Goal: Find specific page/section: Find specific page/section

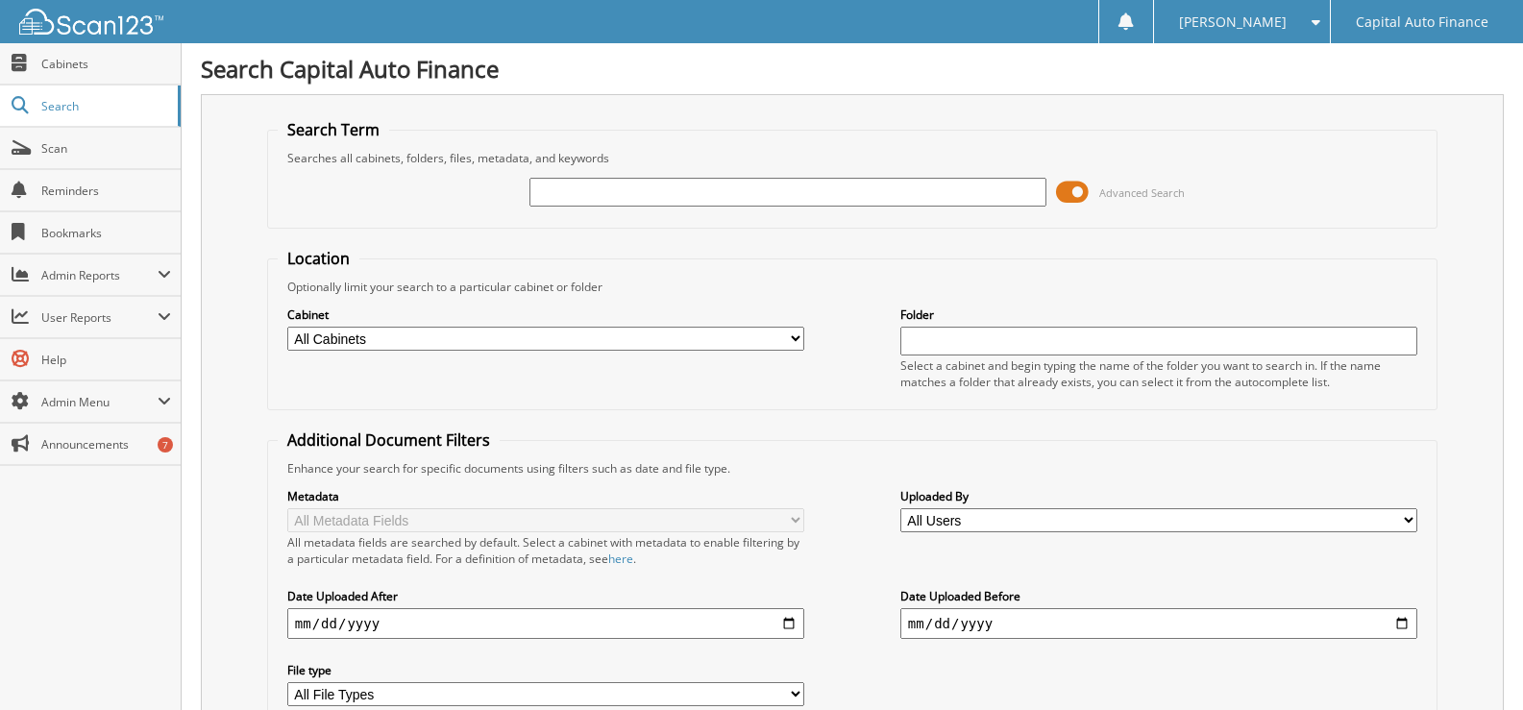
click at [1067, 188] on span at bounding box center [1072, 192] width 33 height 29
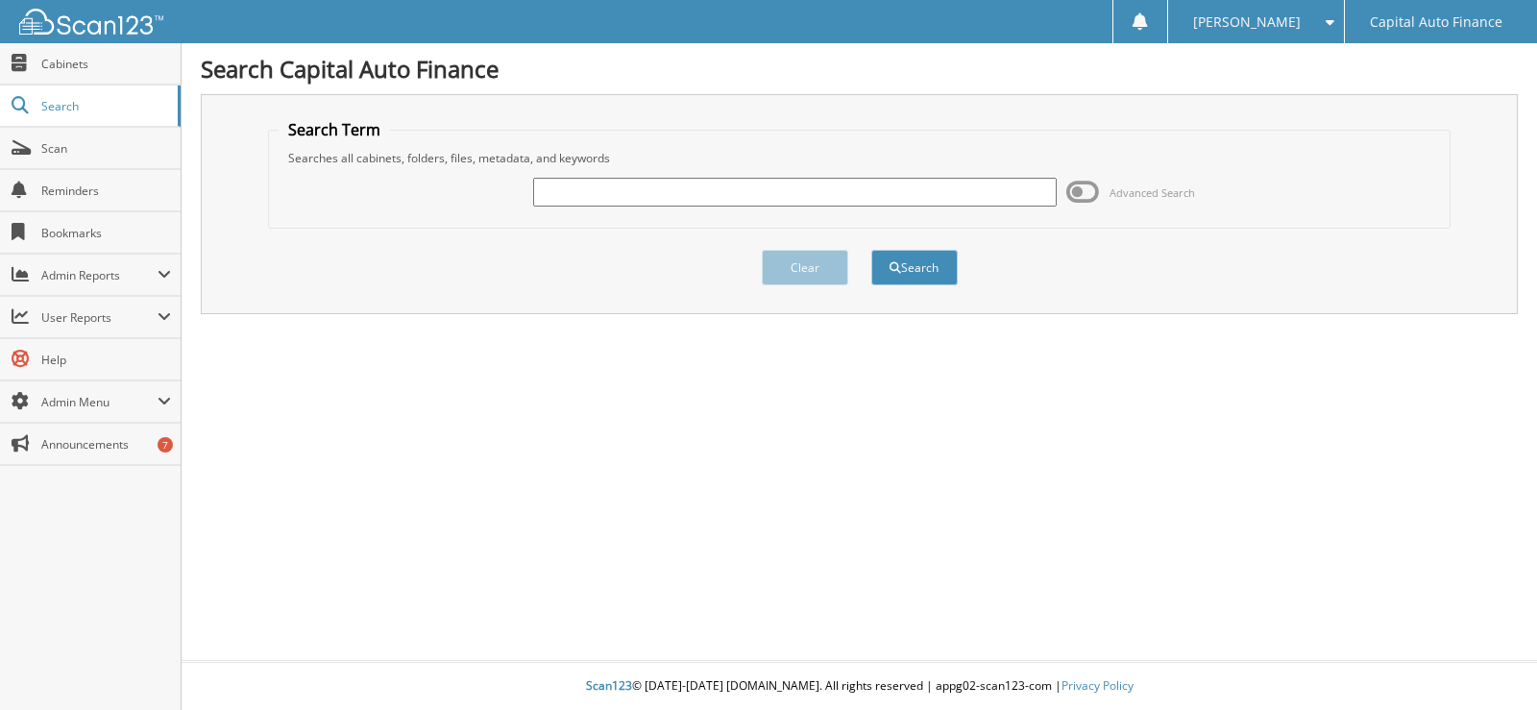
click at [646, 196] on input "text" at bounding box center [794, 192] width 523 height 29
type input "18393113"
click at [902, 262] on button "Search" at bounding box center [914, 268] width 86 height 36
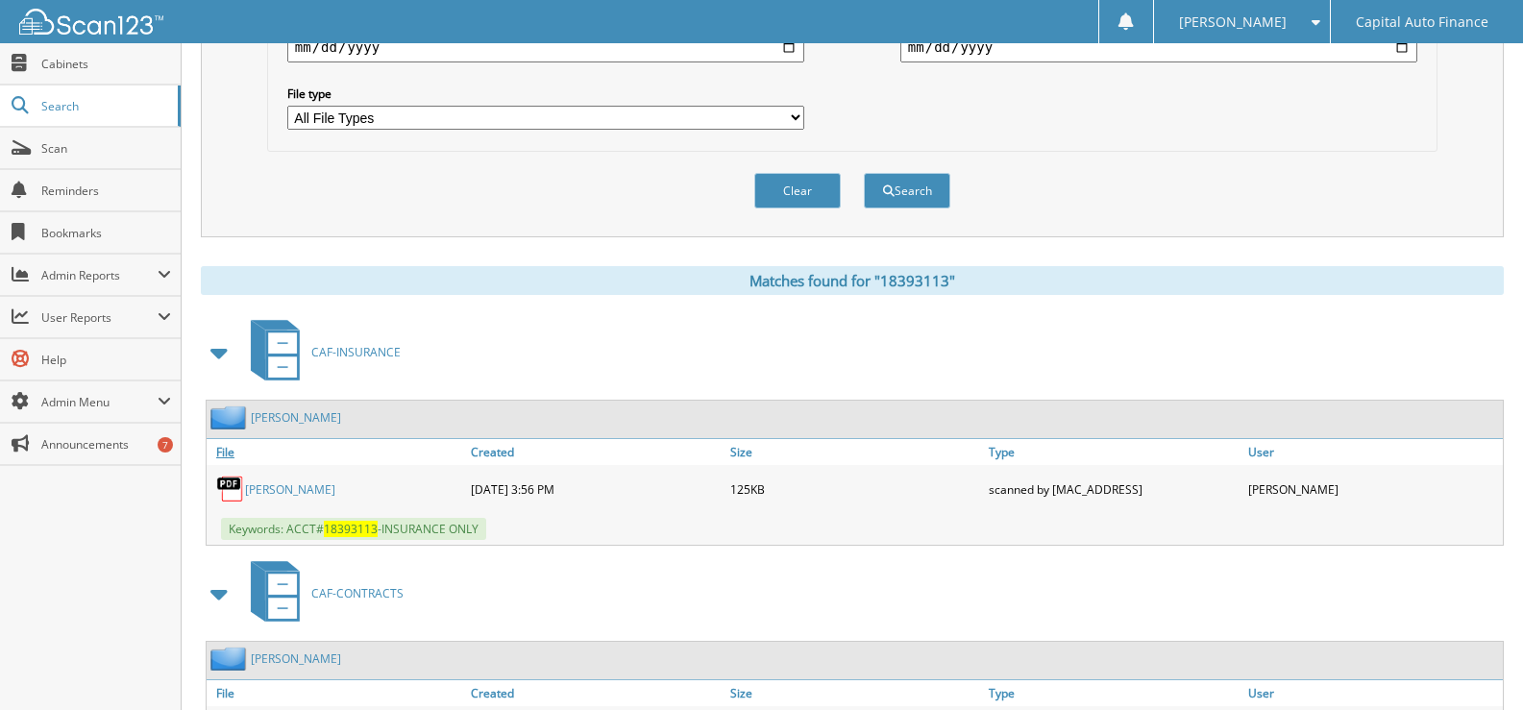
scroll to position [680, 0]
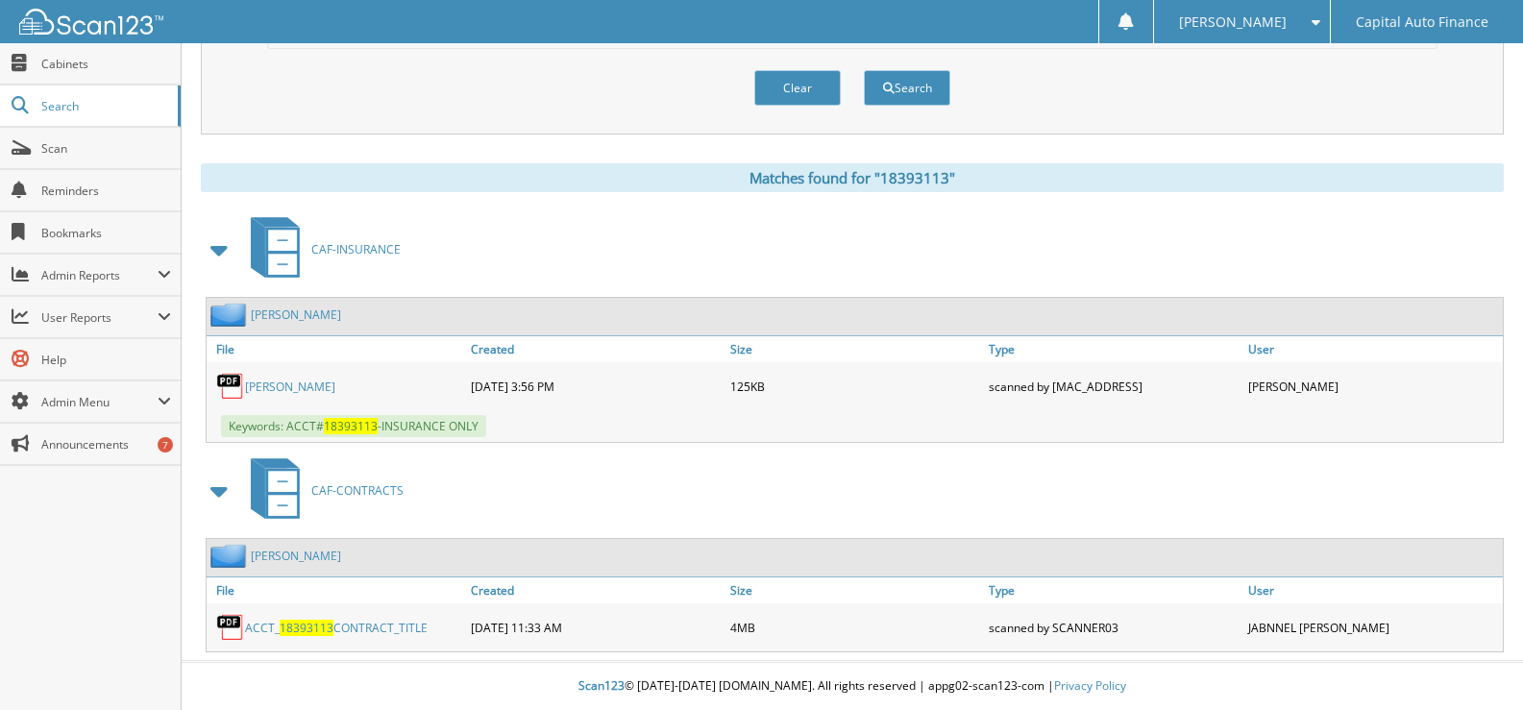
click at [364, 627] on link "ACCT_ 18393113 CONTRACT_TITLE" at bounding box center [336, 628] width 183 height 16
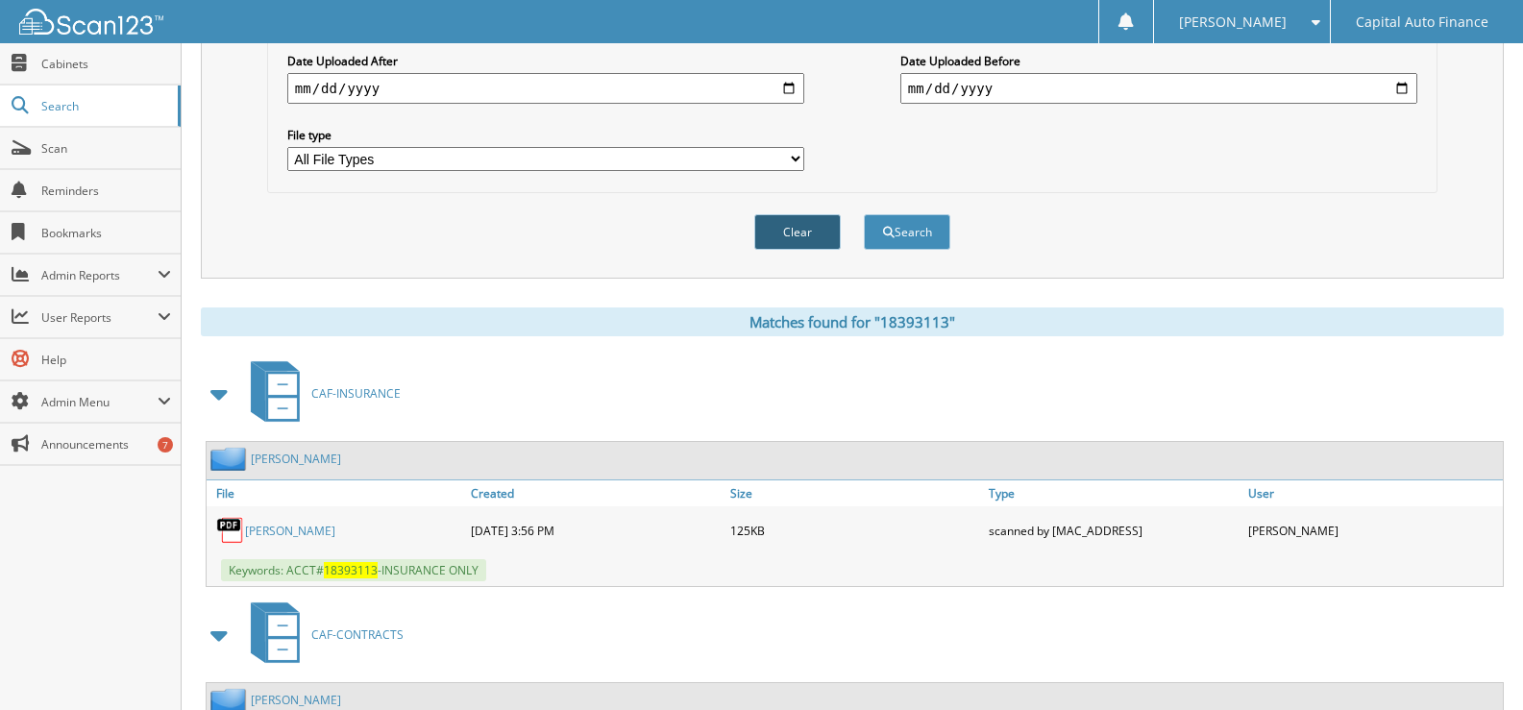
scroll to position [104, 0]
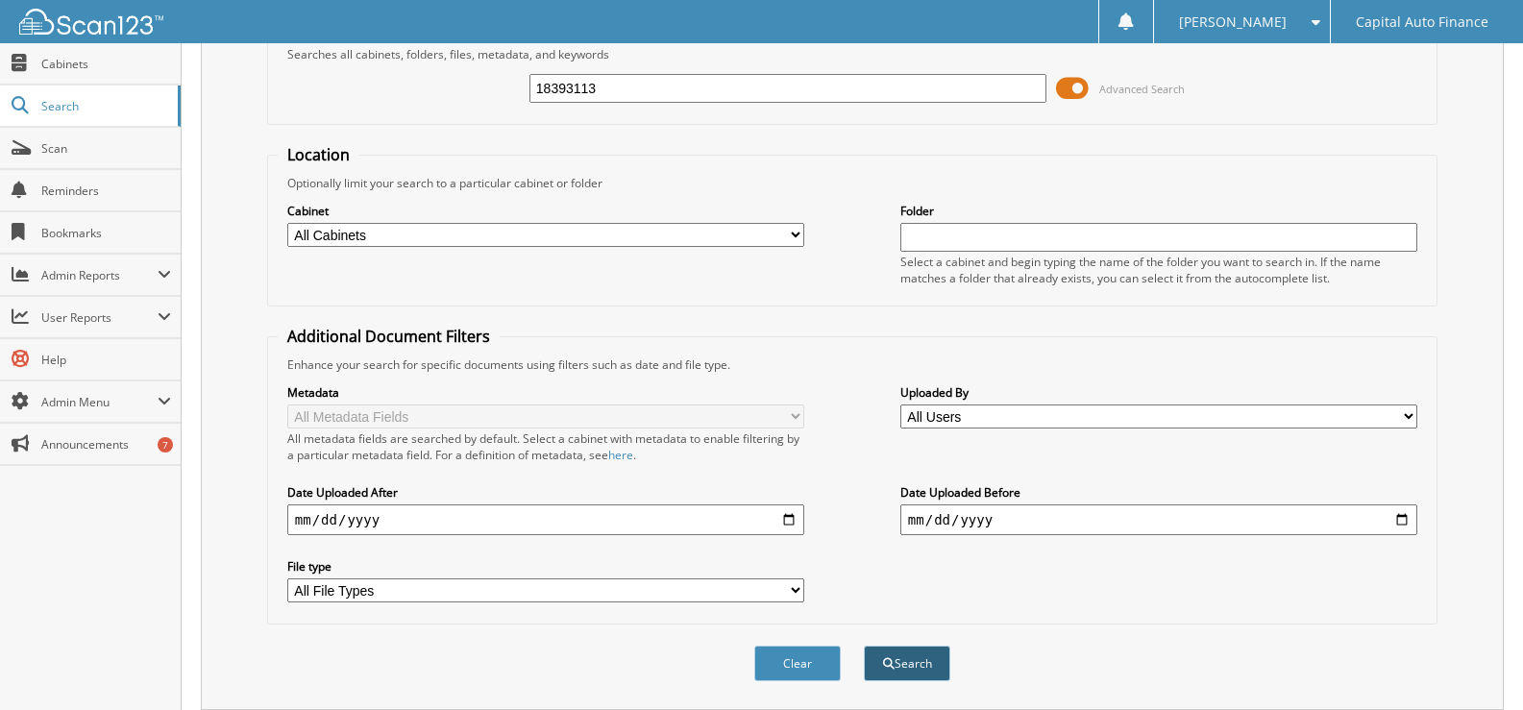
click at [907, 661] on button "Search" at bounding box center [907, 664] width 86 height 36
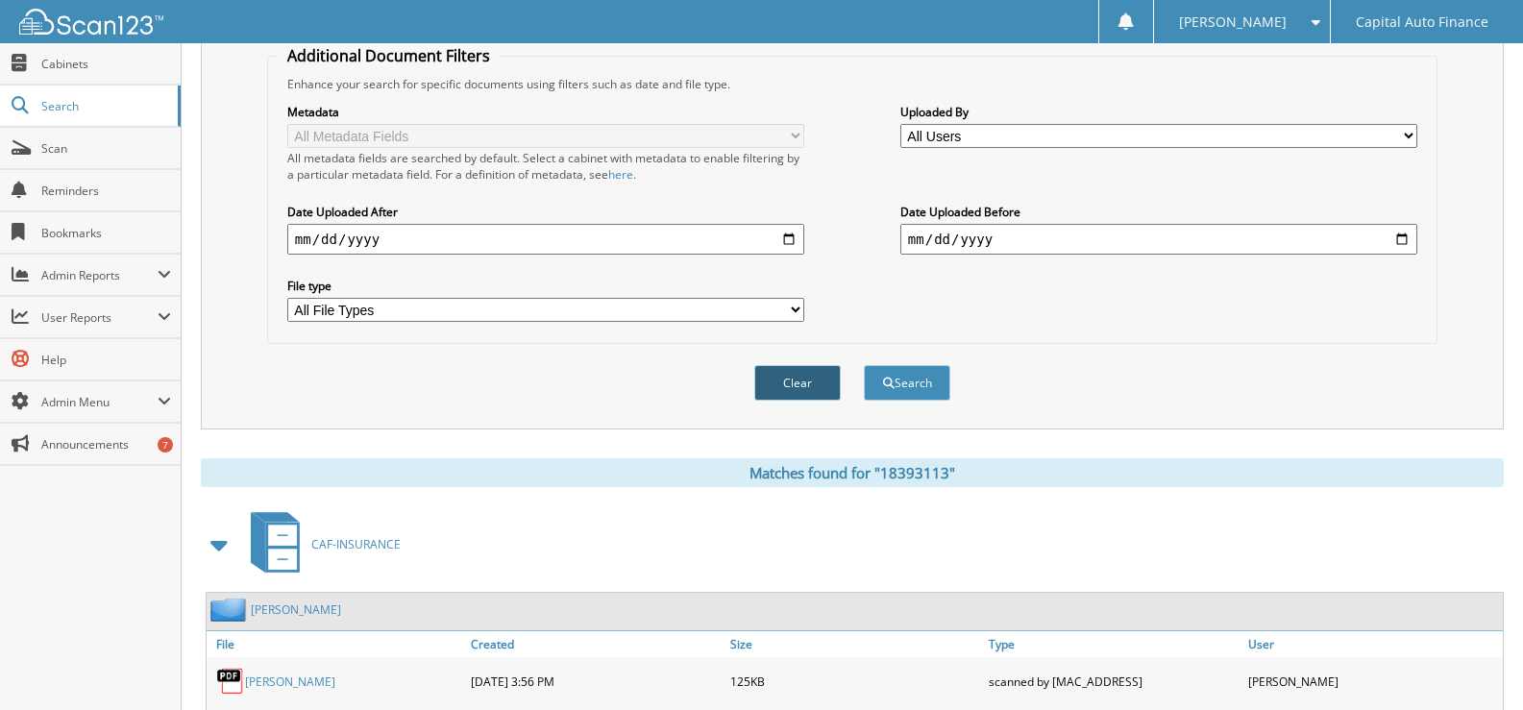
click at [798, 366] on button "Clear" at bounding box center [797, 383] width 86 height 36
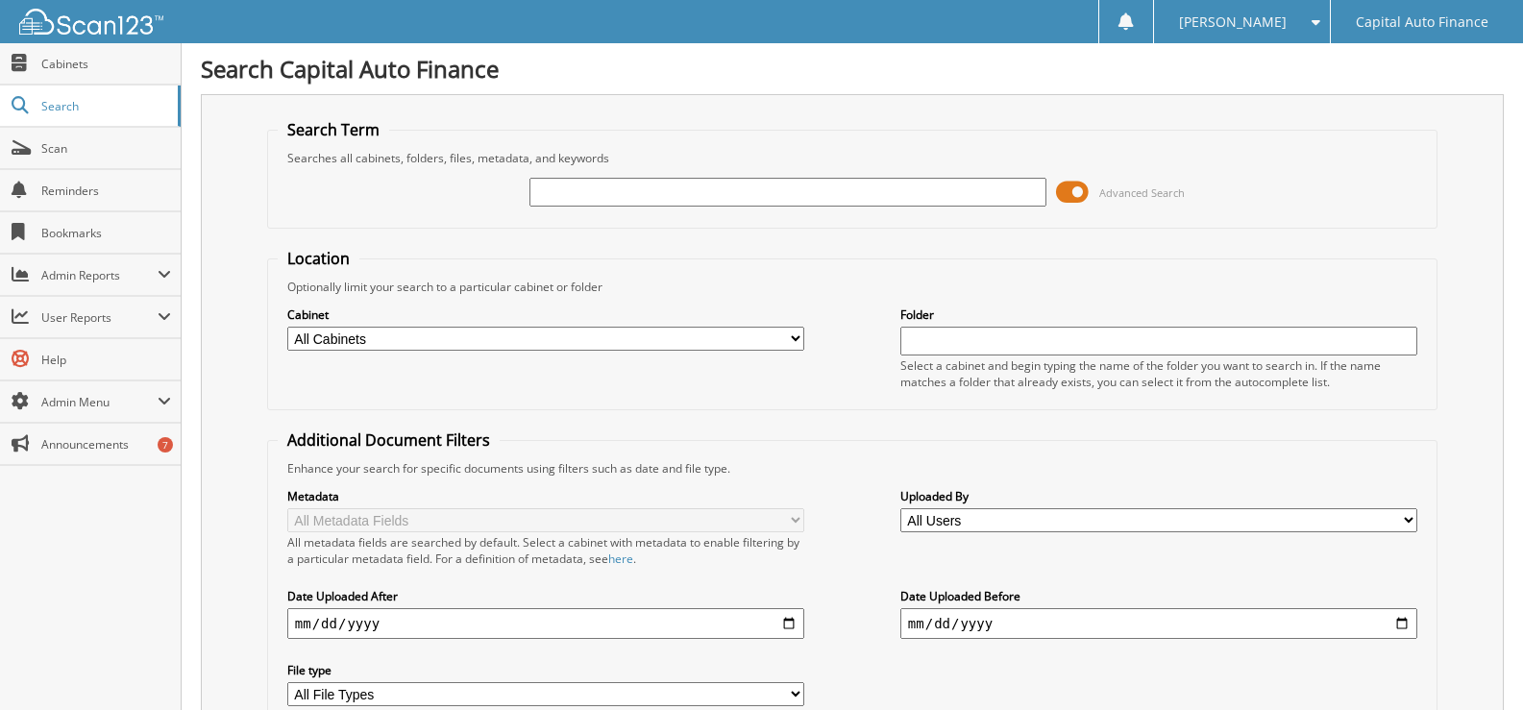
paste input "18370837"
type input "18370837"
click at [1065, 189] on span at bounding box center [1072, 192] width 33 height 29
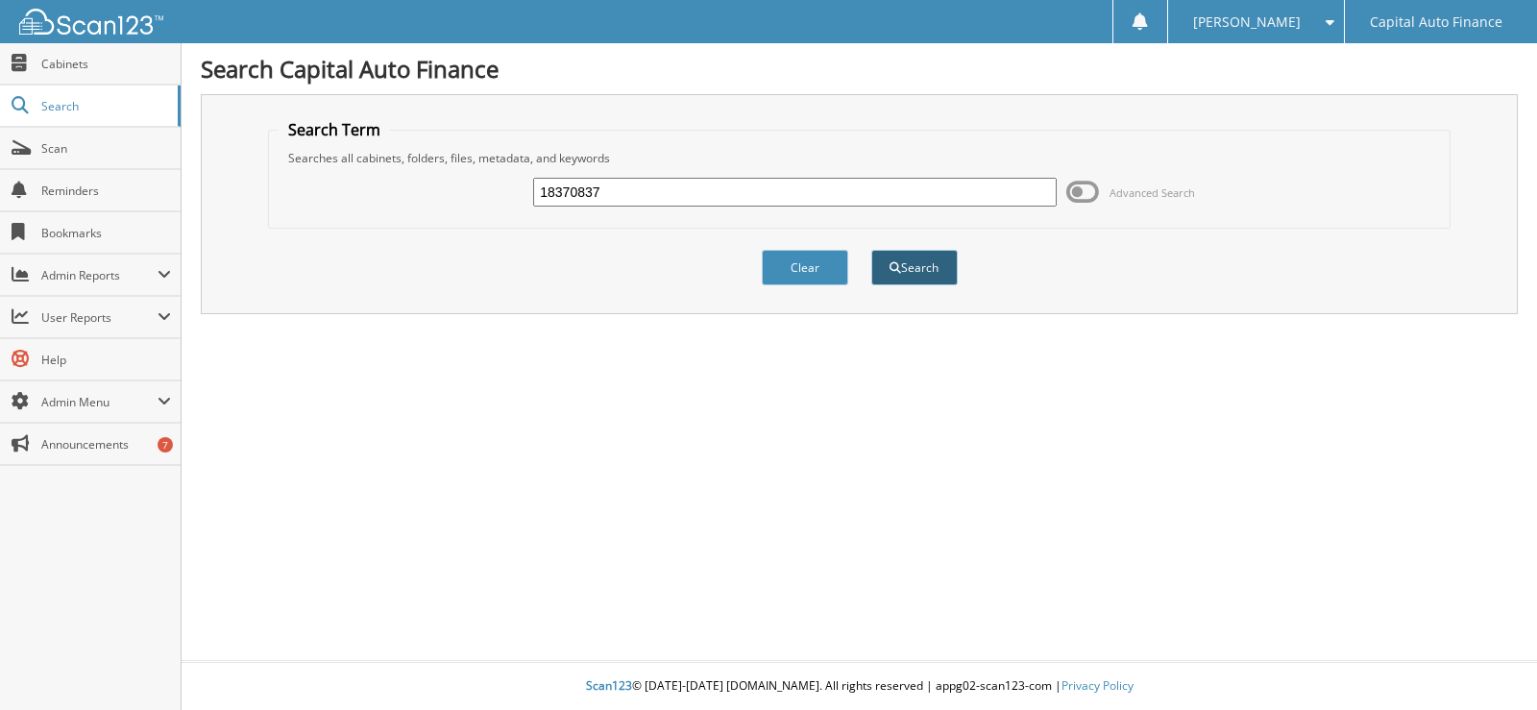
click at [917, 262] on button "Search" at bounding box center [914, 268] width 86 height 36
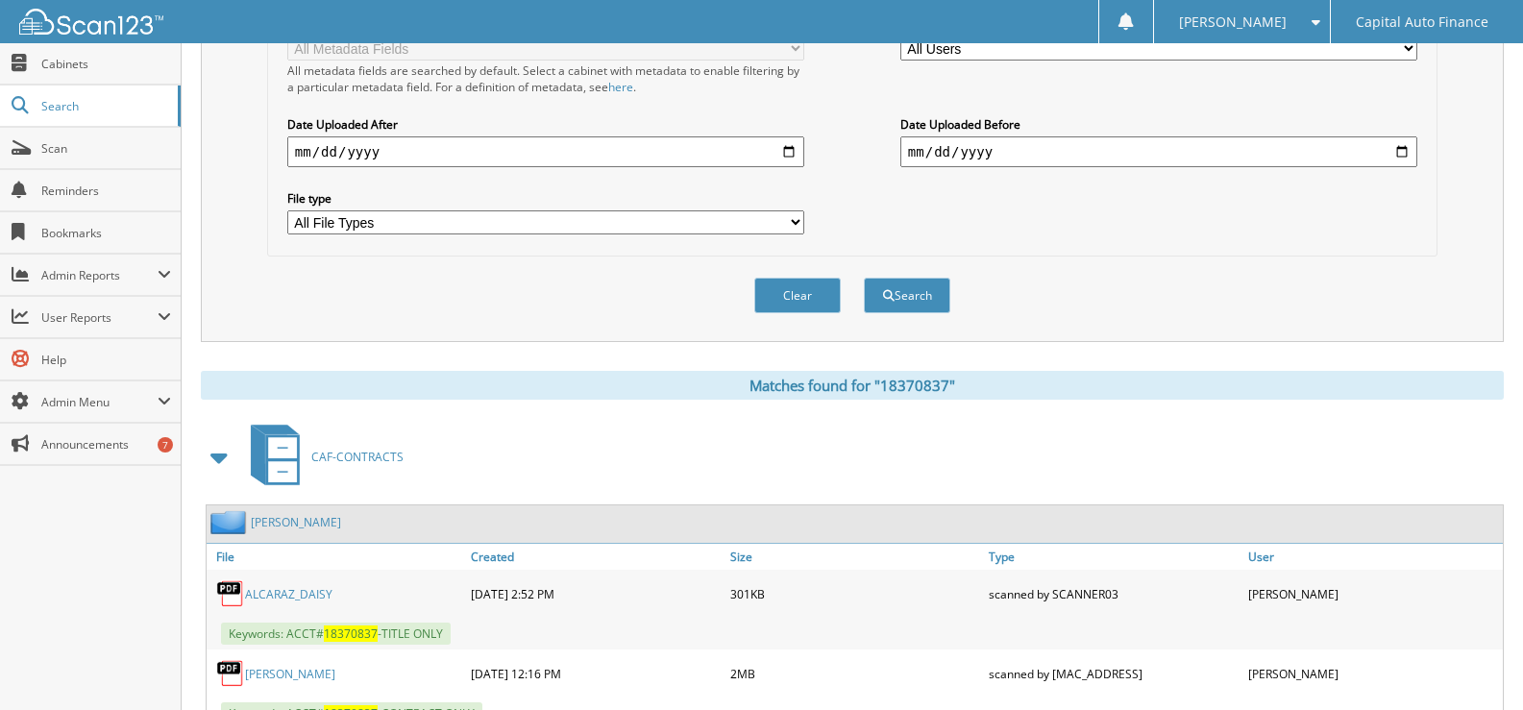
scroll to position [550, 0]
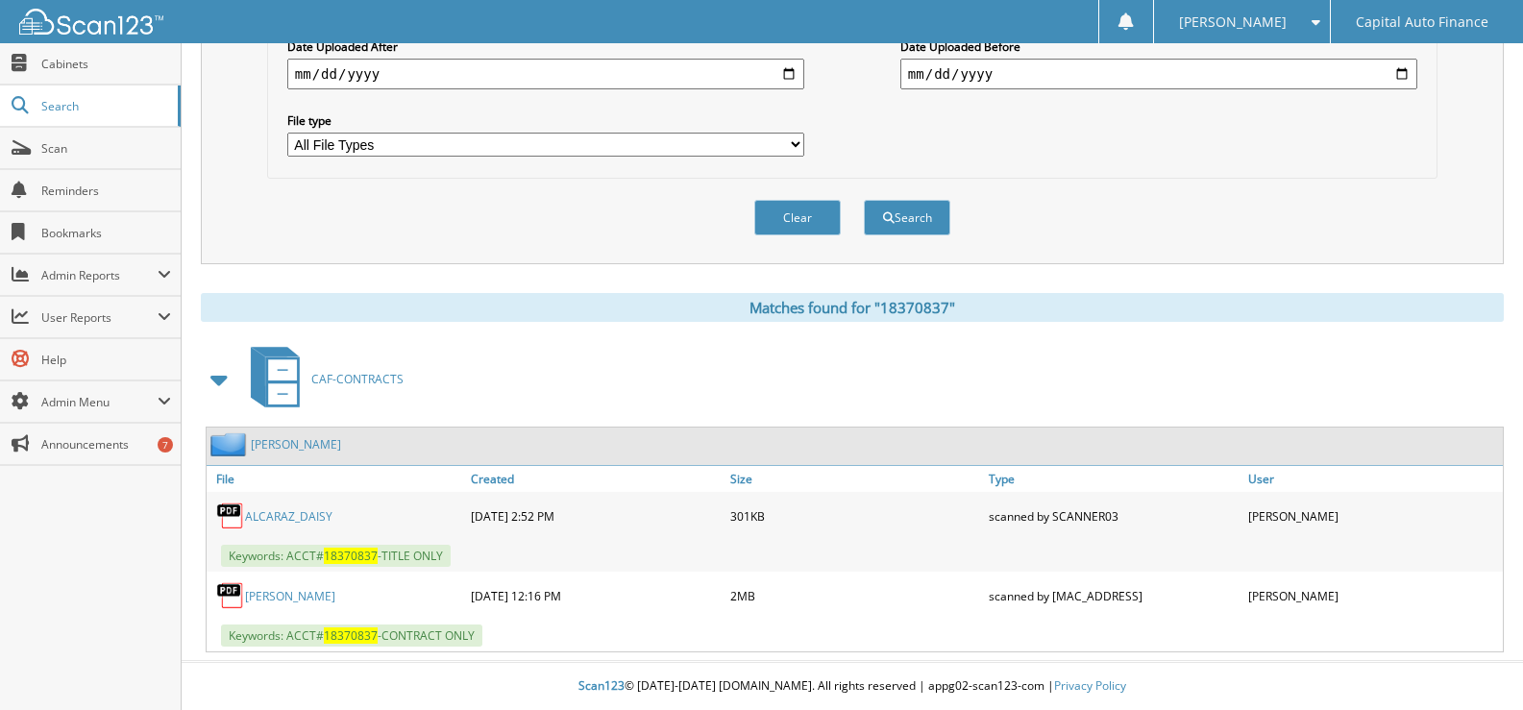
click at [305, 596] on link "[PERSON_NAME]" at bounding box center [290, 596] width 90 height 16
